Goal: Task Accomplishment & Management: Manage account settings

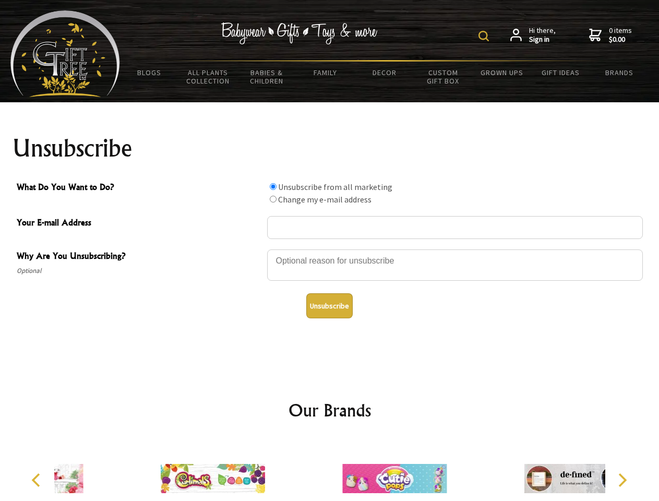
click at [485, 36] on img at bounding box center [483, 36] width 10 height 10
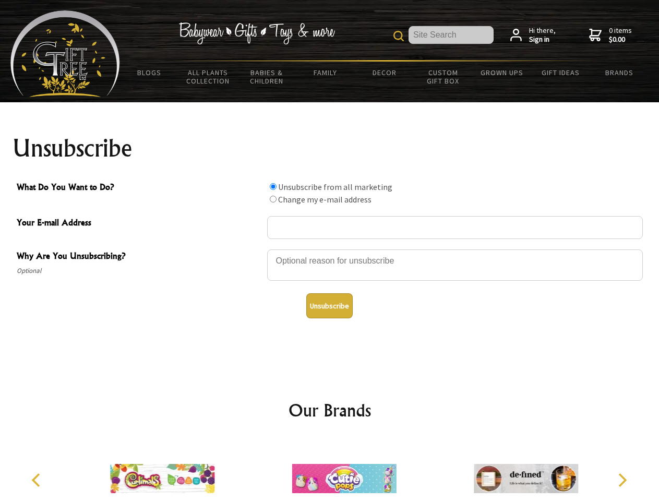
click at [330, 249] on div at bounding box center [455, 266] width 376 height 37
click at [273, 186] on input "What Do You Want to Do?" at bounding box center [273, 186] width 7 height 7
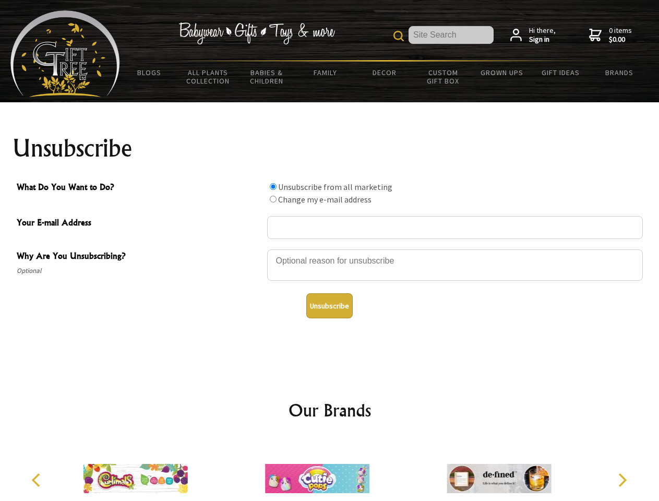
click at [273, 199] on input "What Do You Want to Do?" at bounding box center [273, 199] width 7 height 7
radio input "true"
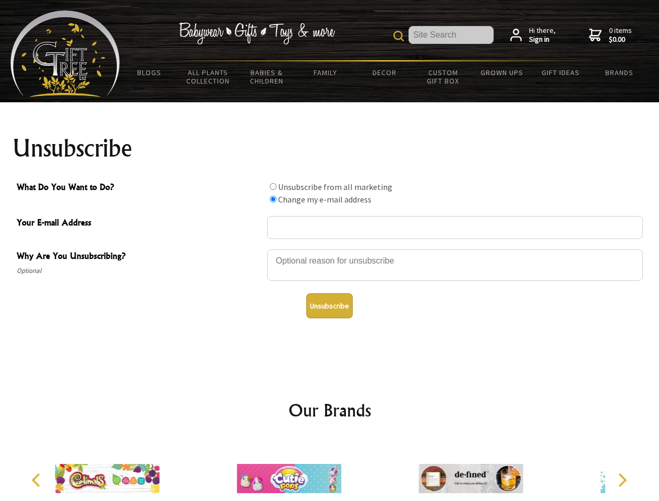
click at [329, 306] on button "Unsubscribe" at bounding box center [329, 305] width 46 height 25
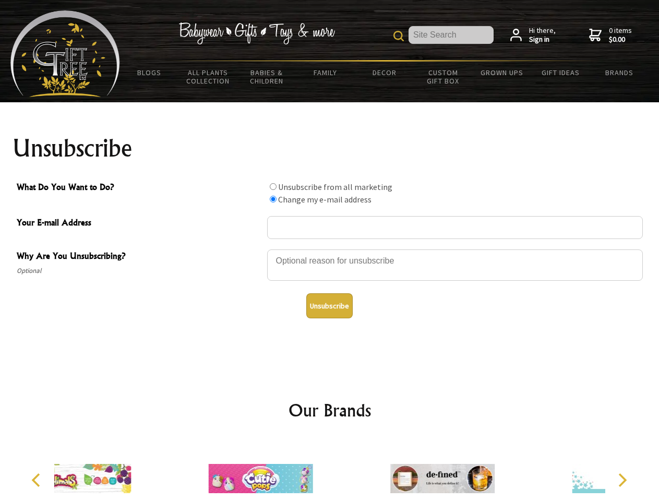
click at [38, 480] on icon "Previous" at bounding box center [37, 480] width 14 height 14
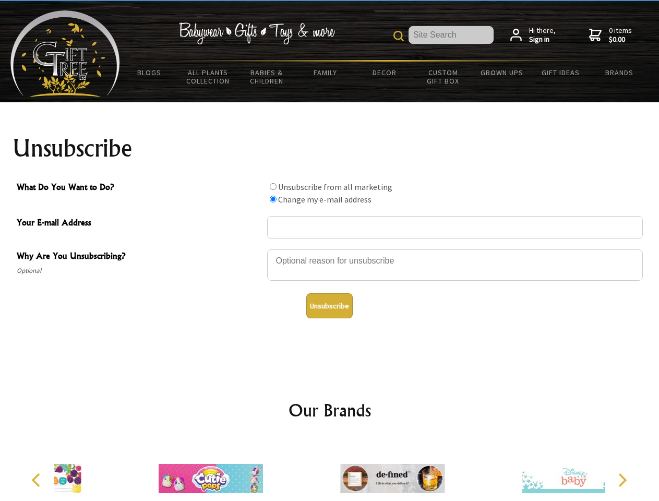
click at [622, 480] on icon "Next" at bounding box center [622, 480] width 14 height 14
